Goal: Task Accomplishment & Management: Use online tool/utility

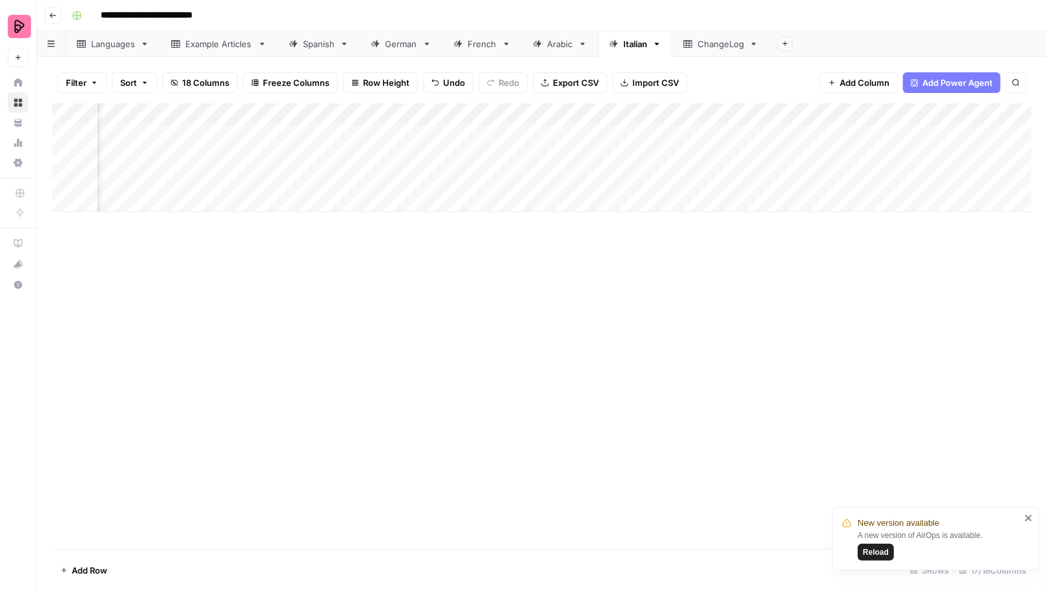
scroll to position [0, 105]
click at [612, 134] on div "Add Column" at bounding box center [541, 157] width 979 height 108
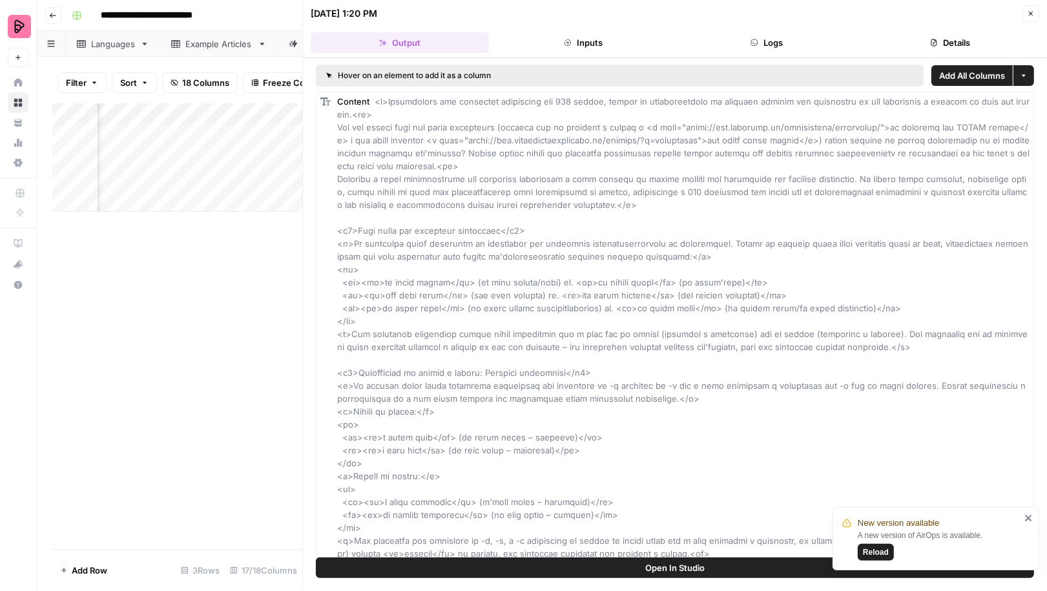
click at [800, 43] on button "Logs" at bounding box center [766, 42] width 178 height 21
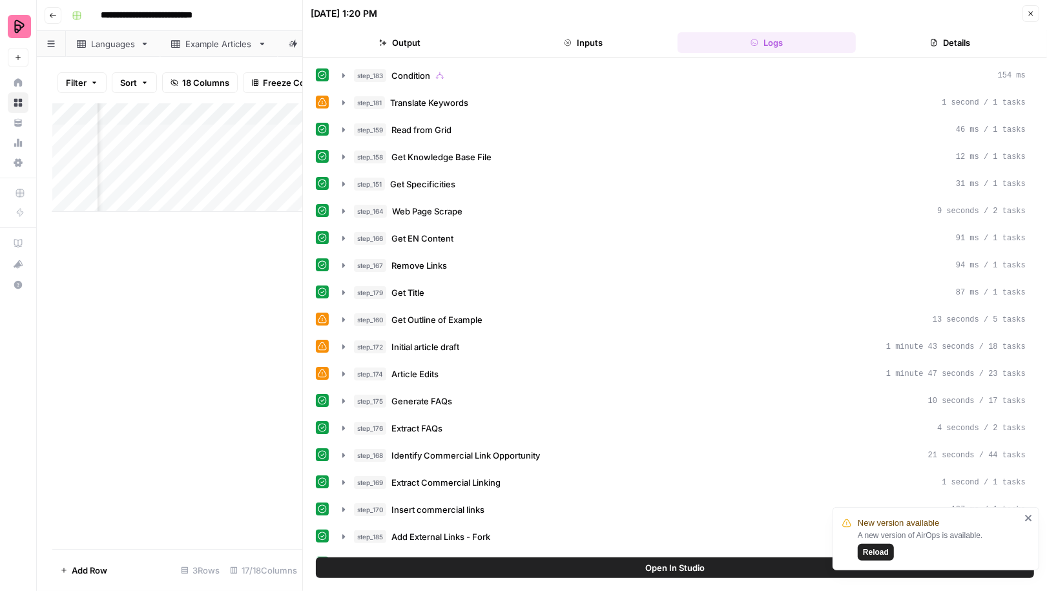
click at [1029, 12] on icon "button" at bounding box center [1031, 14] width 8 height 8
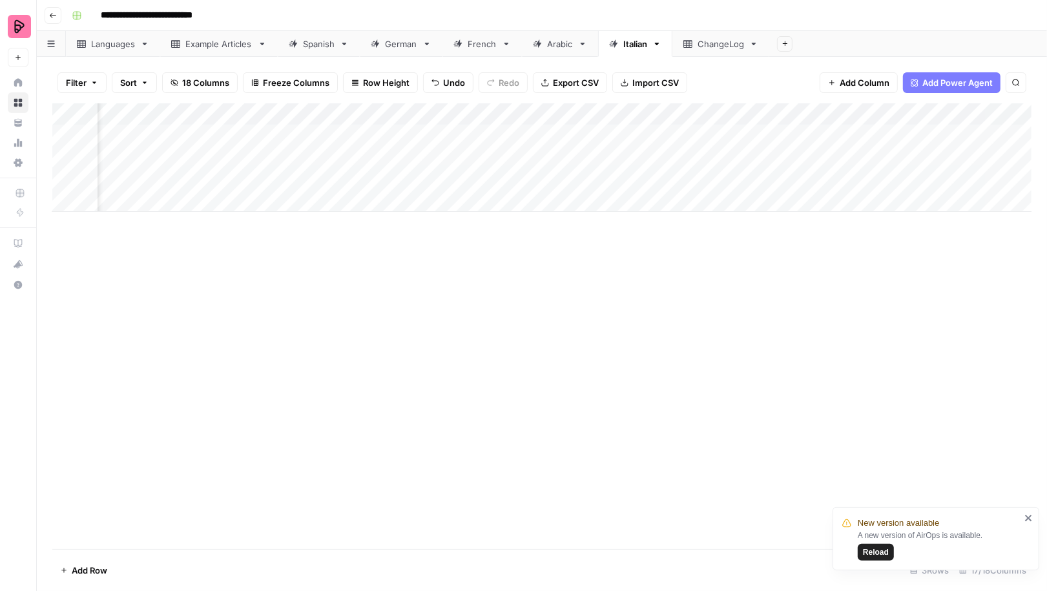
scroll to position [0, 424]
click at [708, 131] on div "Add Column" at bounding box center [541, 157] width 979 height 108
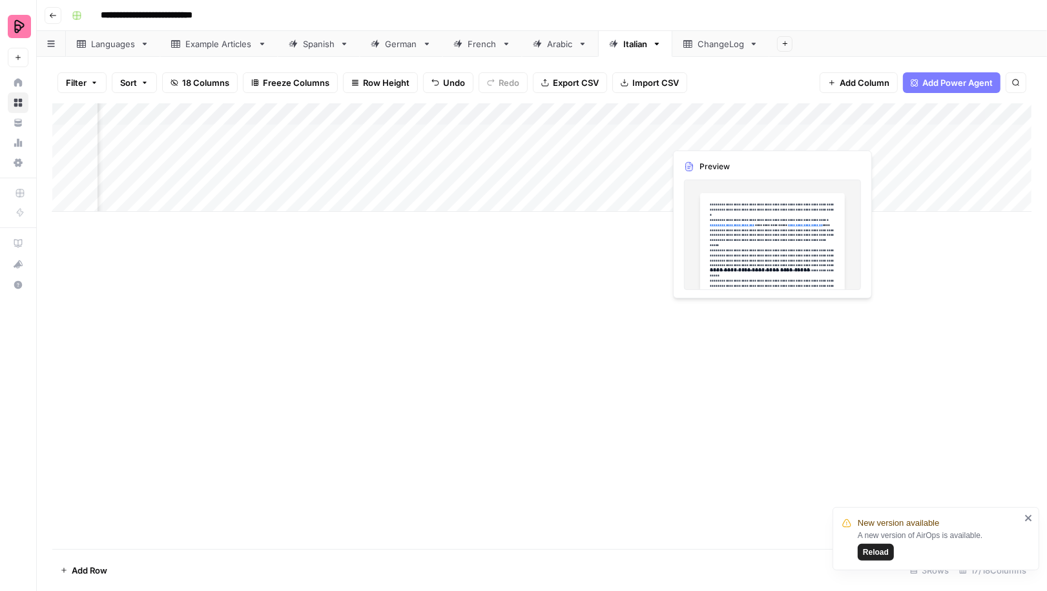
click at [708, 131] on div "Add Column" at bounding box center [541, 157] width 979 height 108
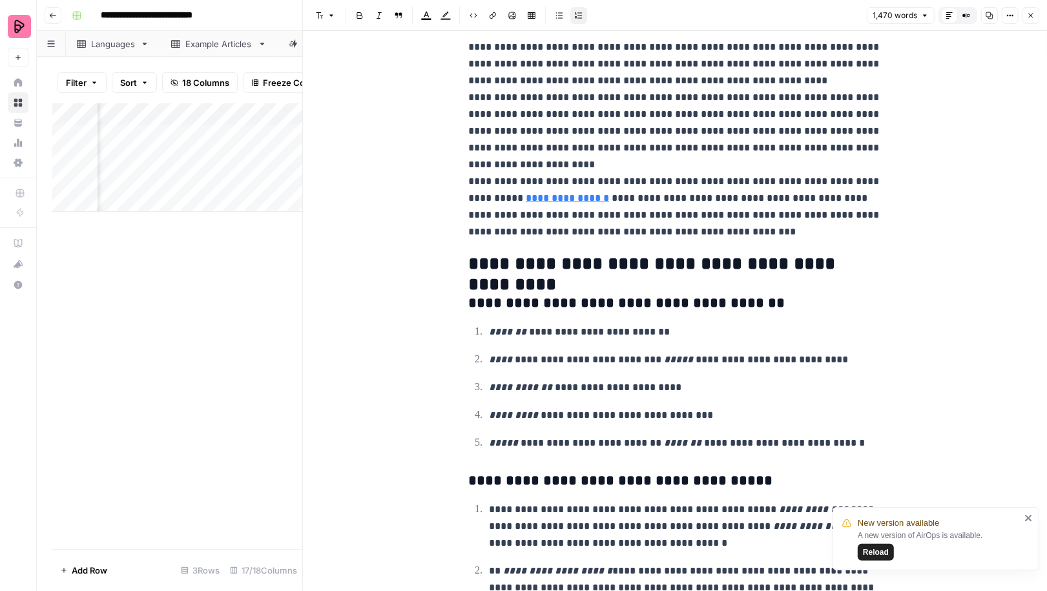
scroll to position [4960, 0]
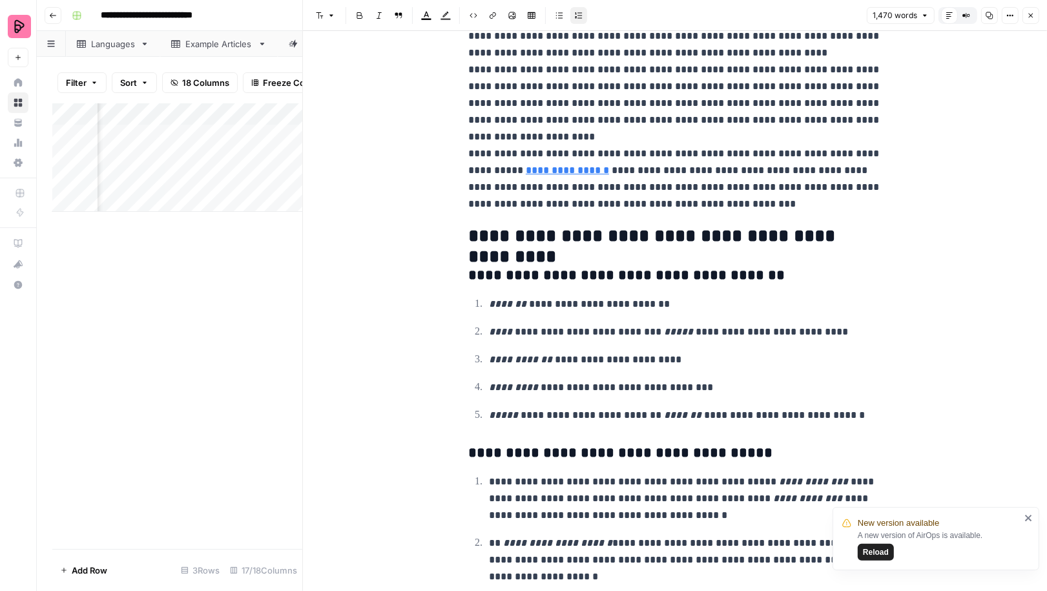
click at [881, 555] on span "Reload" at bounding box center [876, 552] width 26 height 12
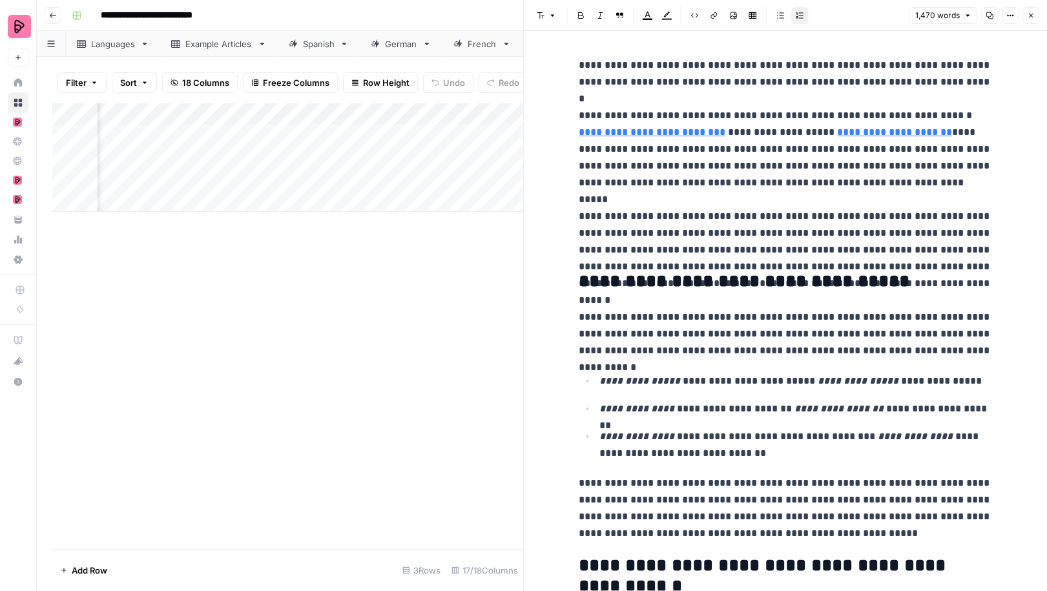
click at [1007, 15] on icon "button" at bounding box center [1010, 16] width 8 height 8
click at [987, 17] on icon "button" at bounding box center [990, 16] width 8 height 8
click at [1033, 17] on icon "button" at bounding box center [1031, 16] width 8 height 8
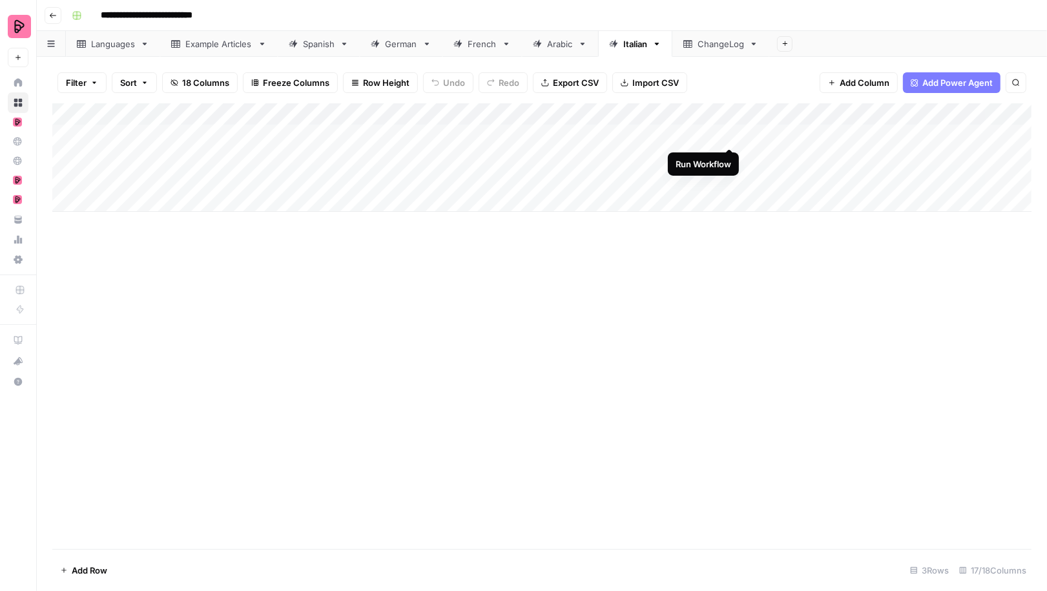
click at [729, 136] on div "Add Column" at bounding box center [541, 157] width 979 height 108
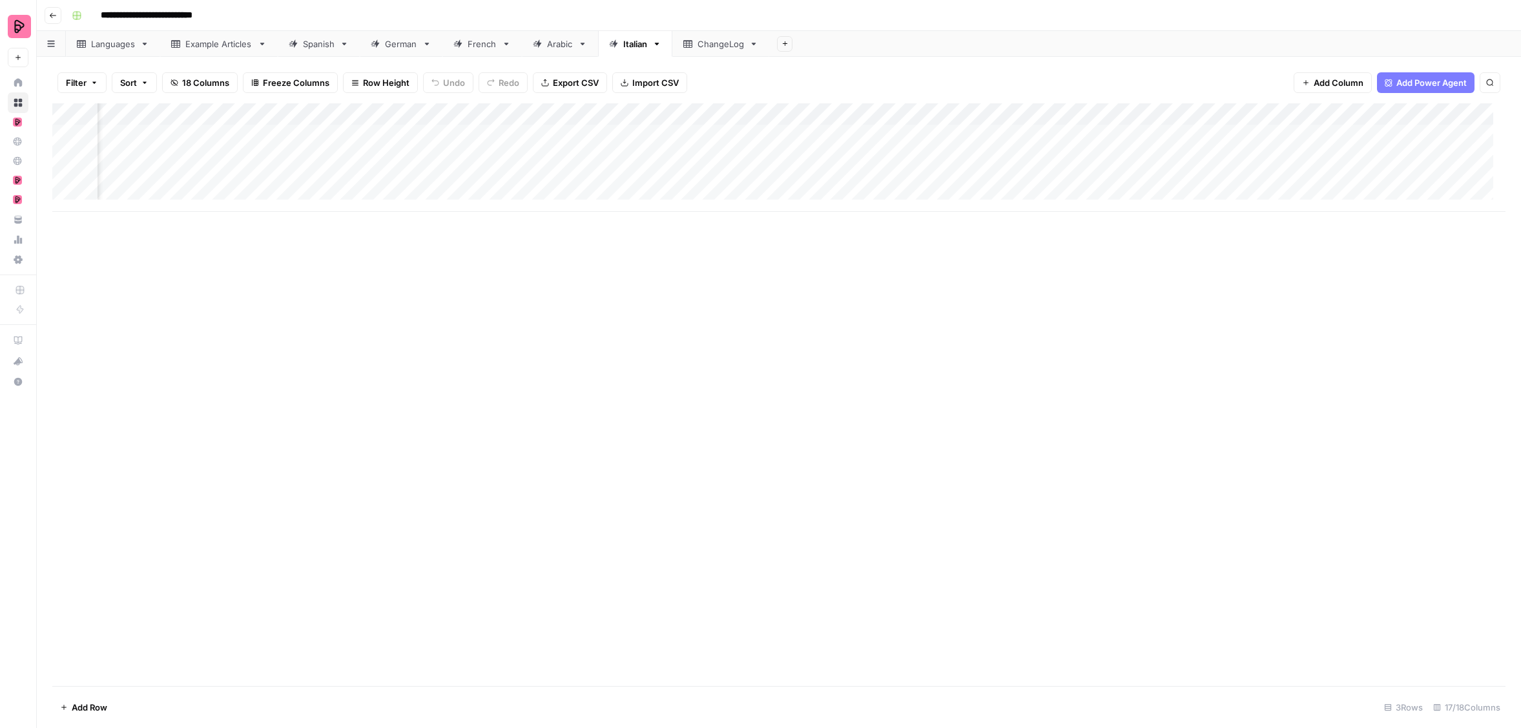
scroll to position [0, 426]
click at [766, 139] on div "Add Column" at bounding box center [778, 157] width 1453 height 108
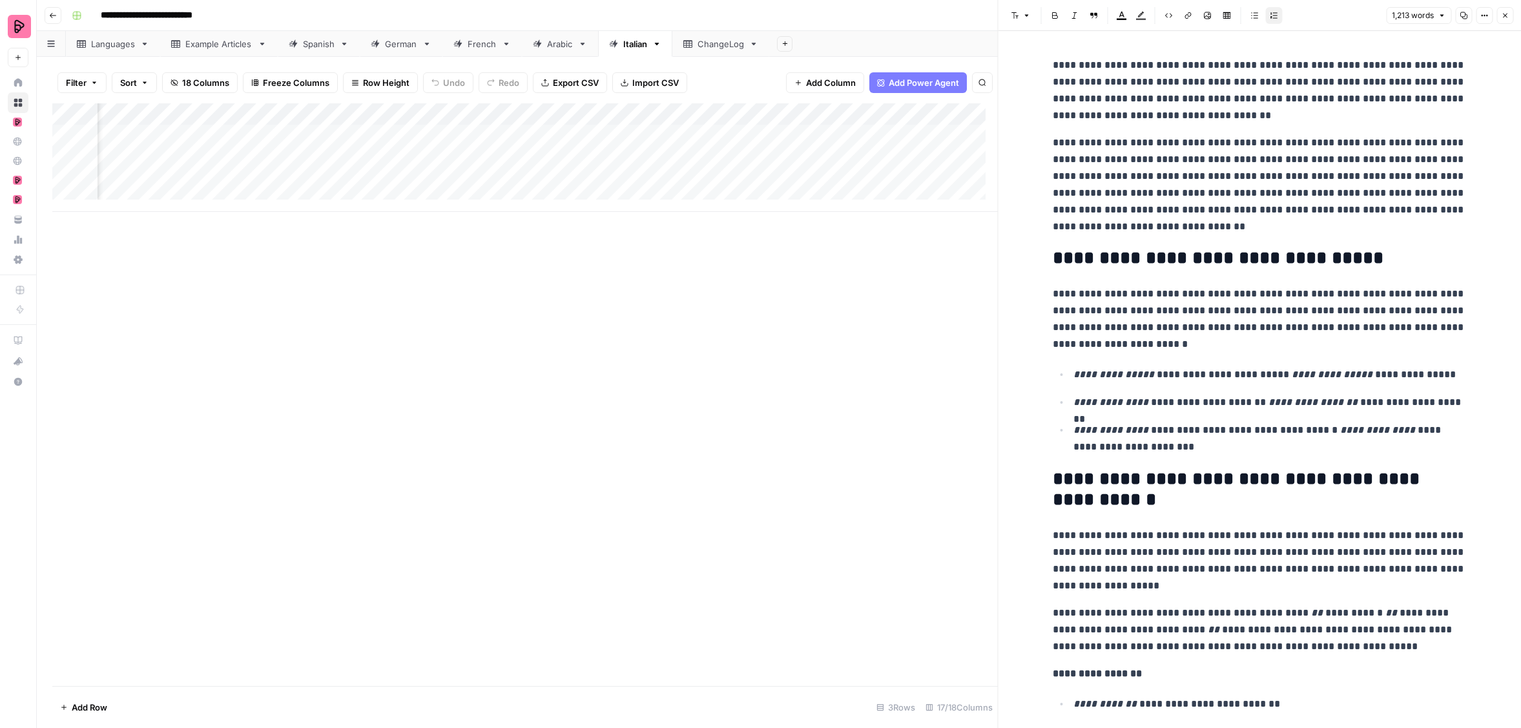
click at [1046, 188] on p "**********" at bounding box center [1259, 184] width 413 height 101
copy div "**********"
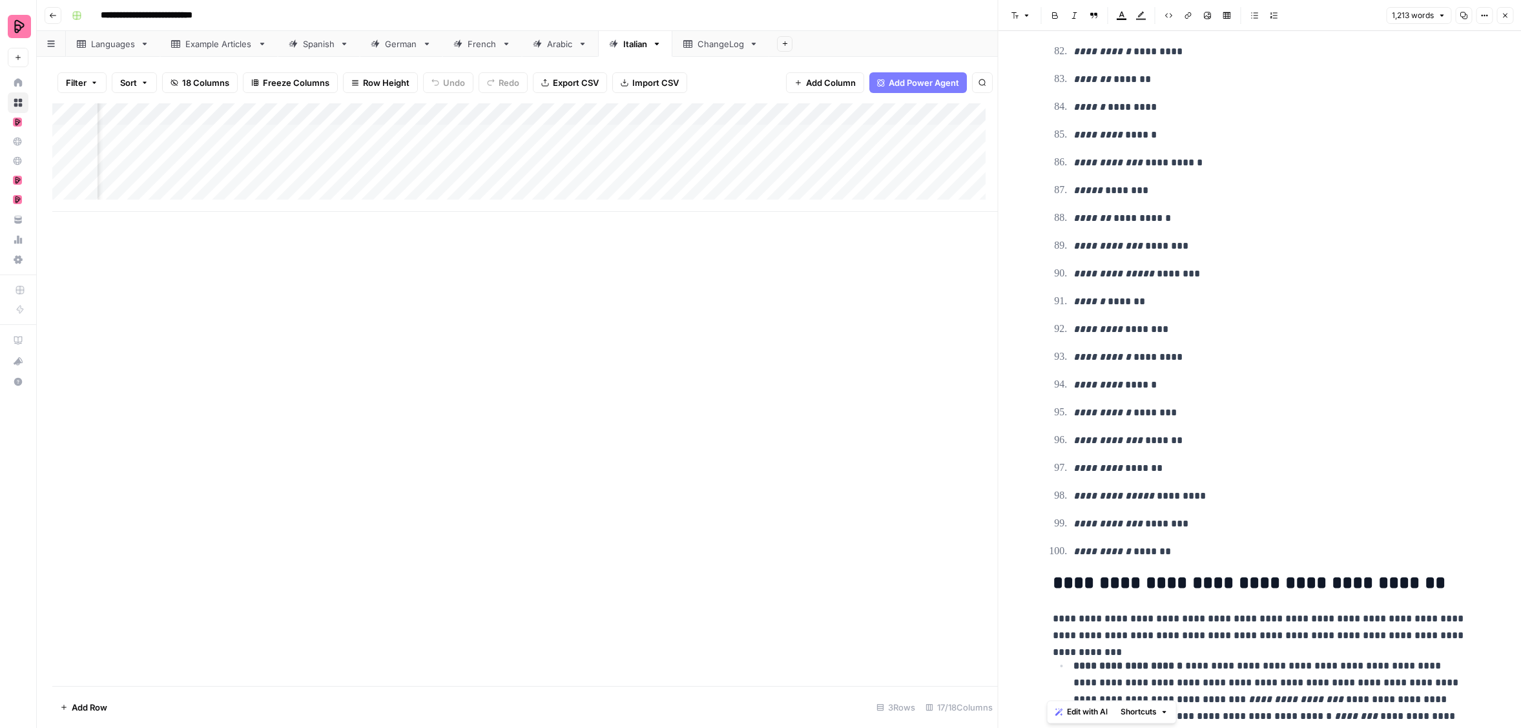
scroll to position [5054, 0]
